Goal: Navigation & Orientation: Understand site structure

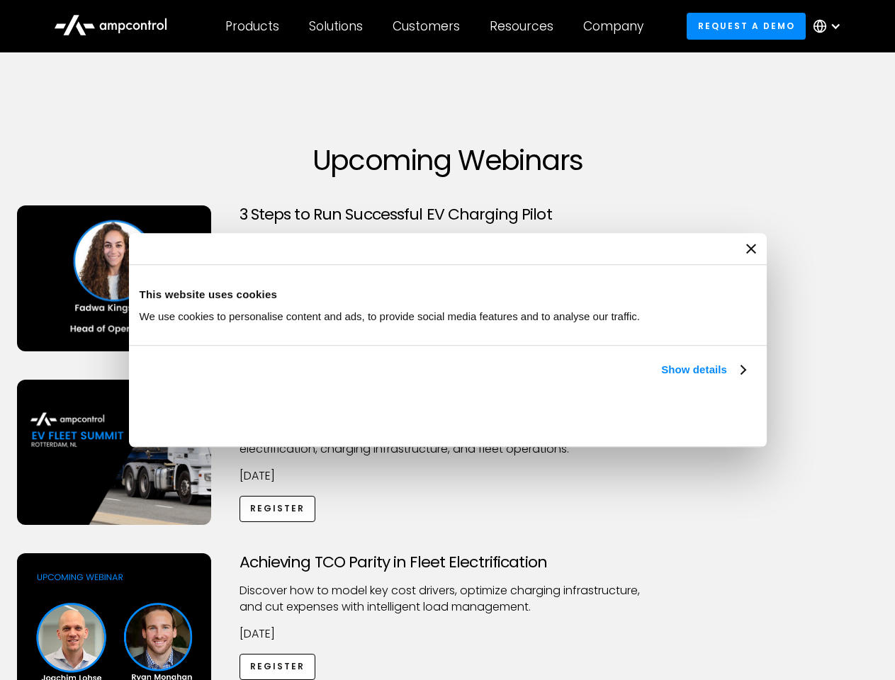
click at [661, 378] on link "Show details" at bounding box center [703, 369] width 84 height 17
click at [0, 0] on div "Necessary cookies help make a website usable by enabling basic functions like p…" at bounding box center [0, 0] width 0 height 0
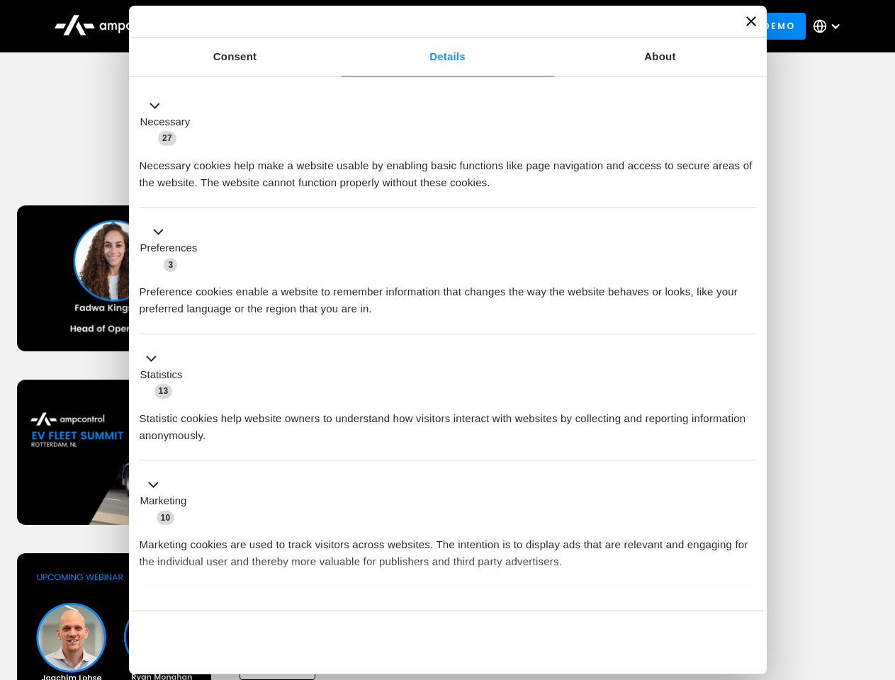
click at [880, 571] on div "Achieving TCO Parity in Fleet Electrification Discover how to model key cost dr…" at bounding box center [448, 665] width 890 height 223
click at [436, 26] on div "Customers" at bounding box center [426, 26] width 67 height 16
click at [252, 26] on div "Products" at bounding box center [252, 26] width 54 height 16
click at [337, 26] on div "Solutions" at bounding box center [336, 26] width 54 height 16
click at [429, 26] on div "Customers" at bounding box center [426, 26] width 67 height 16
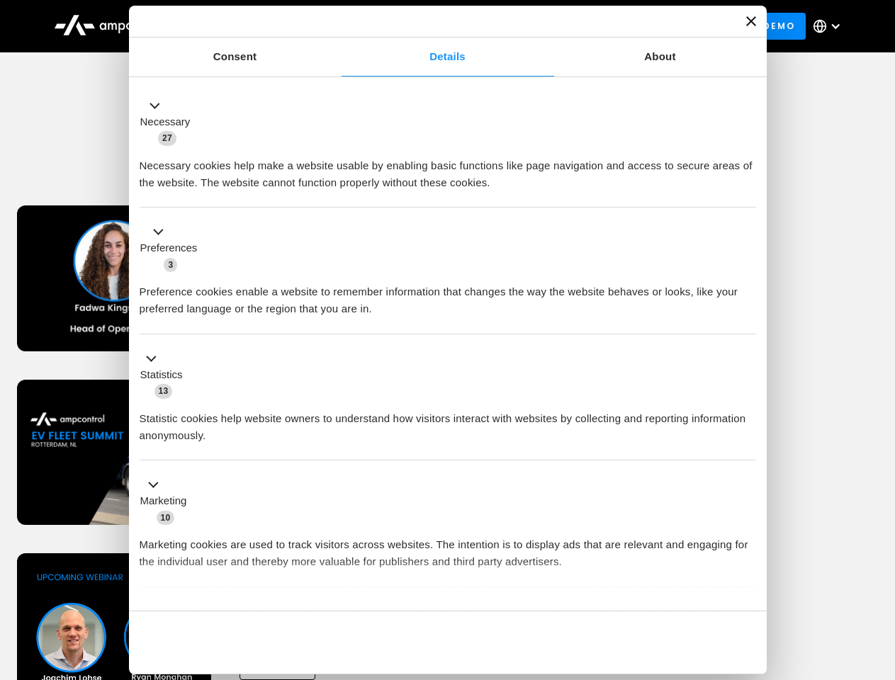
click at [524, 26] on div "Resources" at bounding box center [522, 26] width 64 height 16
click at [618, 26] on div "Company" at bounding box center [613, 26] width 60 height 16
click at [831, 26] on div at bounding box center [835, 26] width 11 height 11
